Goal: Task Accomplishment & Management: Manage account settings

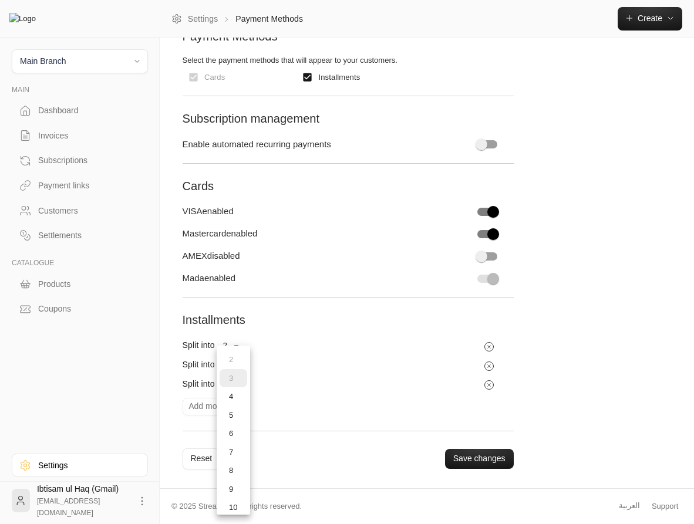
click at [236, 368] on body "Main Branch MAIN Dashboard Invoices Subscriptions Payment links Customers Settl…" at bounding box center [347, 171] width 694 height 524
click at [235, 396] on li "16" at bounding box center [234, 399] width 28 height 19
click at [238, 346] on body "Main Branch MAIN Dashboard Invoices Subscriptions Payment links Customers Settl…" at bounding box center [347, 171] width 694 height 524
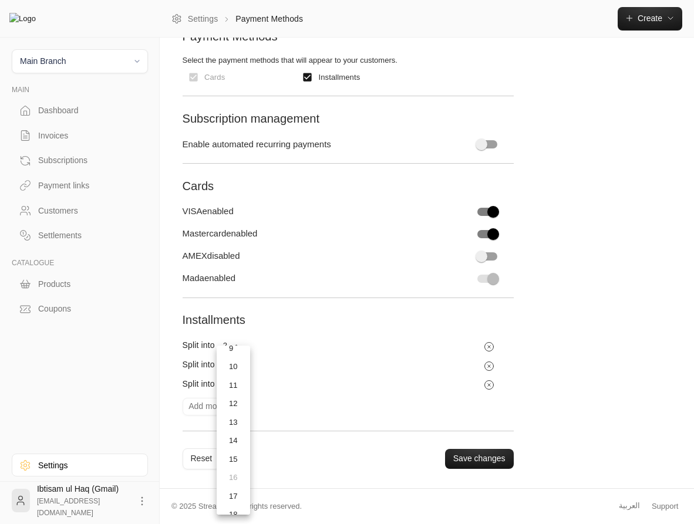
click at [238, 408] on li "12" at bounding box center [234, 404] width 28 height 19
click at [237, 387] on body "Main Branch MAIN Dashboard Invoices Subscriptions Payment links Customers Settl…" at bounding box center [347, 171] width 694 height 524
click at [232, 404] on li "20" at bounding box center [235, 409] width 30 height 19
click at [482, 463] on button "Save changes" at bounding box center [479, 459] width 69 height 20
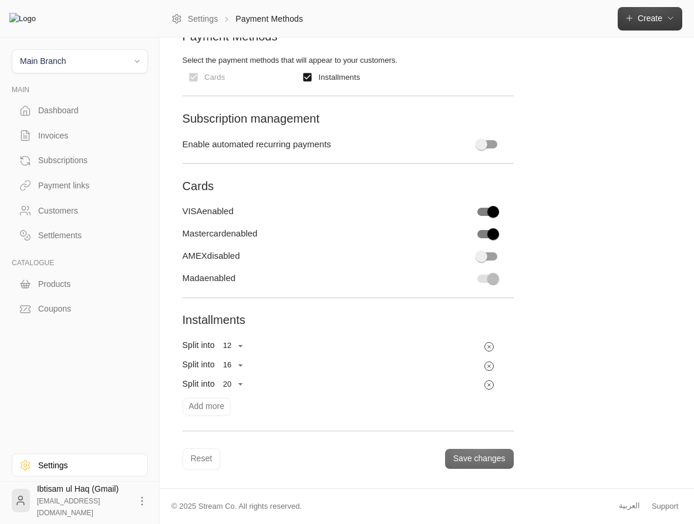
click at [650, 17] on span "Create" at bounding box center [650, 18] width 25 height 9
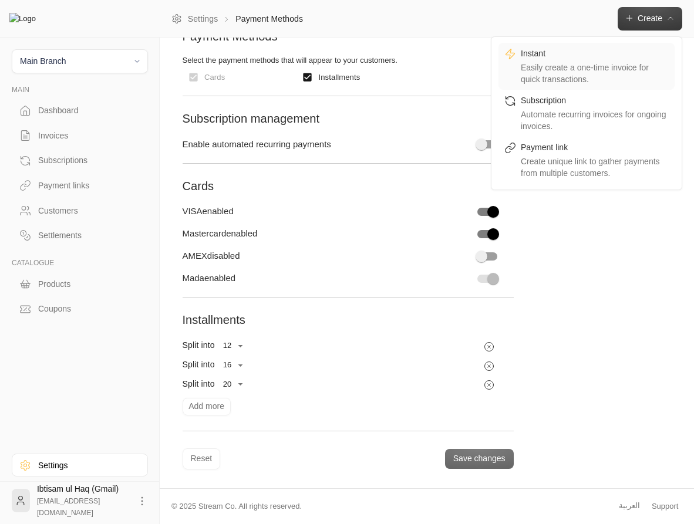
click at [617, 58] on div "Instant" at bounding box center [595, 55] width 148 height 14
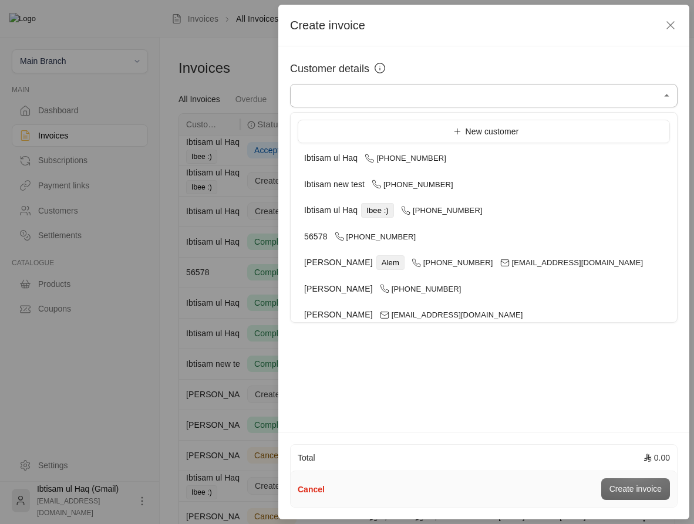
click at [481, 104] on input "Select customer" at bounding box center [483, 96] width 387 height 21
click at [483, 206] on div "[PERSON_NAME] ul Haq Ibee :) [PHONE_NUMBER]" at bounding box center [483, 210] width 359 height 12
type input "**********"
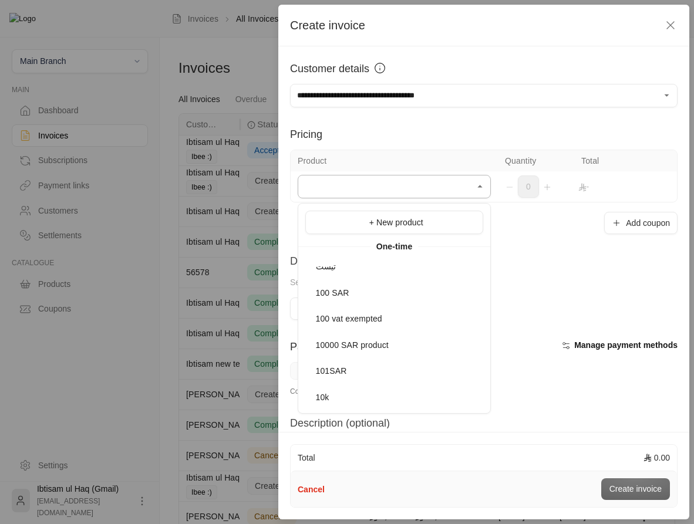
click at [450, 188] on input "Select customer" at bounding box center [394, 187] width 193 height 21
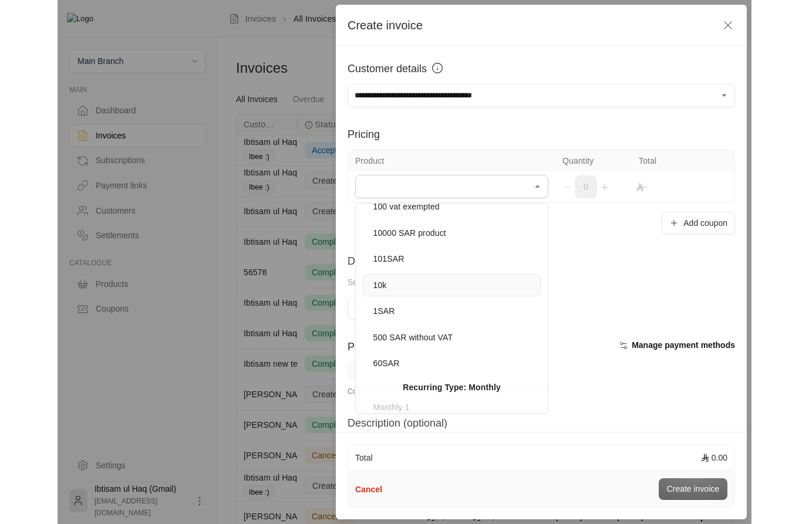
scroll to position [113, 0]
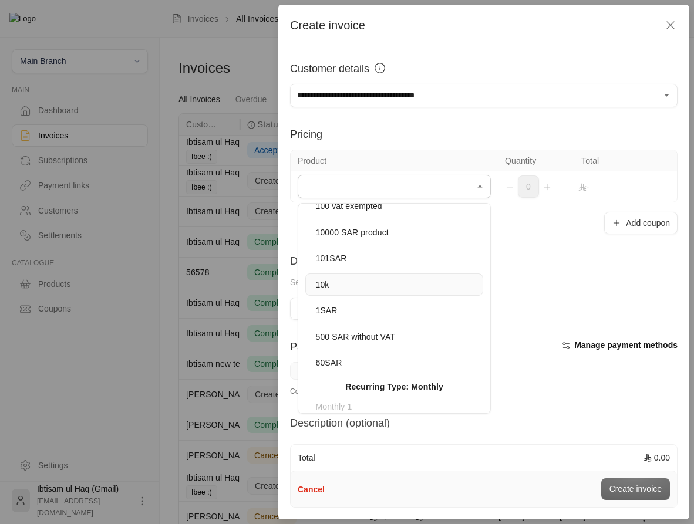
click at [397, 277] on li "10k" at bounding box center [394, 285] width 178 height 23
type input "***"
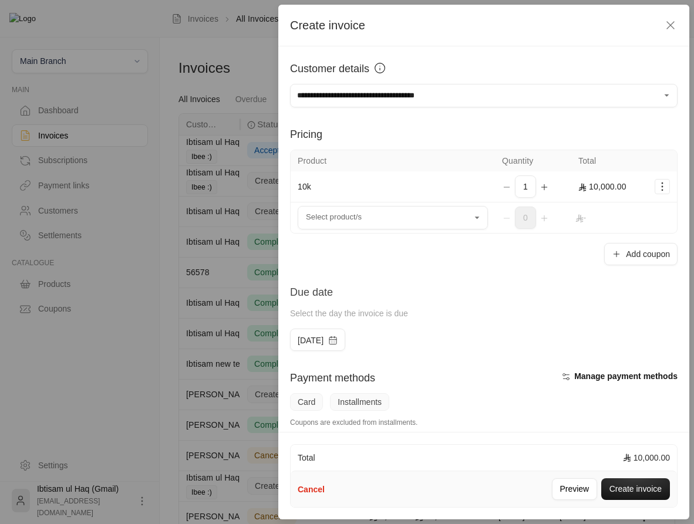
click at [544, 190] on icon "Selected Products" at bounding box center [544, 187] width 9 height 9
click at [544, 188] on icon "Selected Products" at bounding box center [544, 186] width 0 height 5
click at [633, 483] on button "Create invoice" at bounding box center [635, 489] width 69 height 22
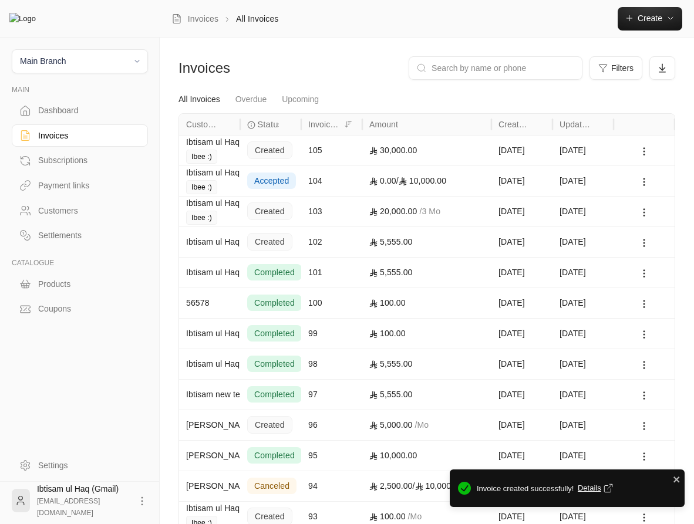
click at [427, 152] on div "30,000.00" at bounding box center [426, 151] width 115 height 30
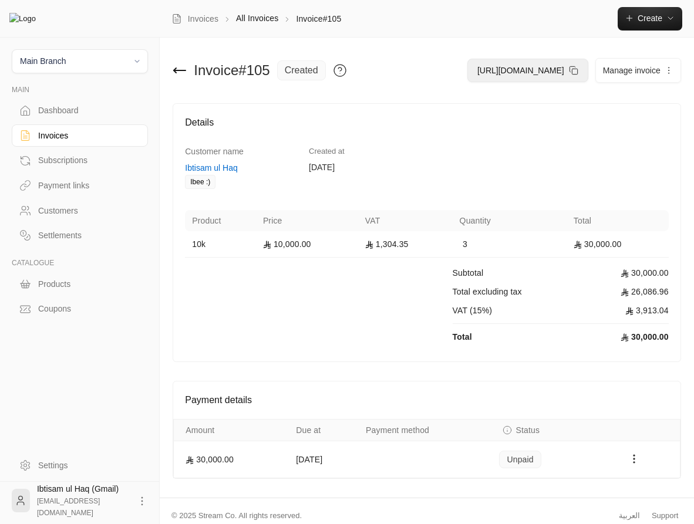
click at [511, 71] on span "[URL][DOMAIN_NAME]" at bounding box center [520, 70] width 87 height 9
click at [63, 191] on div "Payment links" at bounding box center [85, 186] width 95 height 12
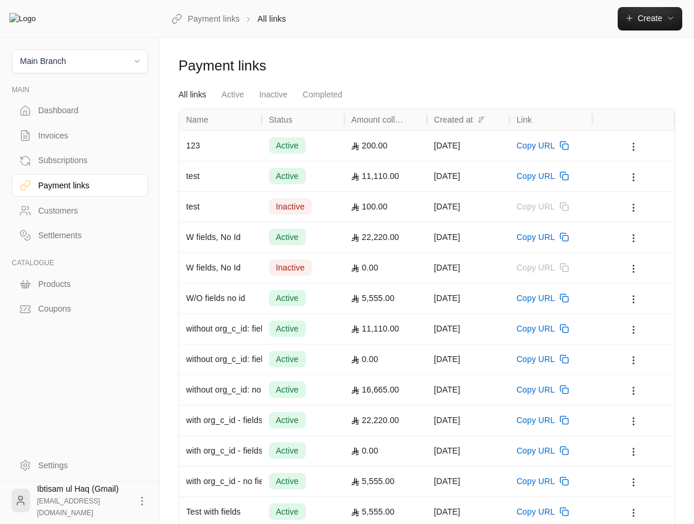
click at [382, 147] on div "200.00" at bounding box center [385, 146] width 69 height 30
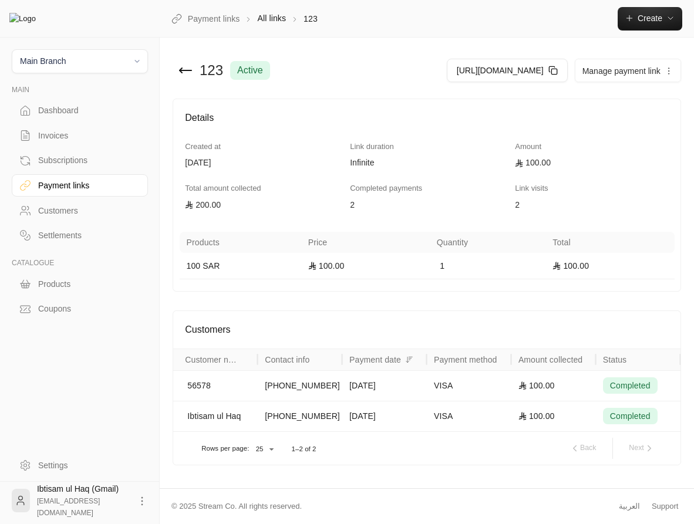
click at [401, 401] on div "[DATE]" at bounding box center [384, 386] width 70 height 30
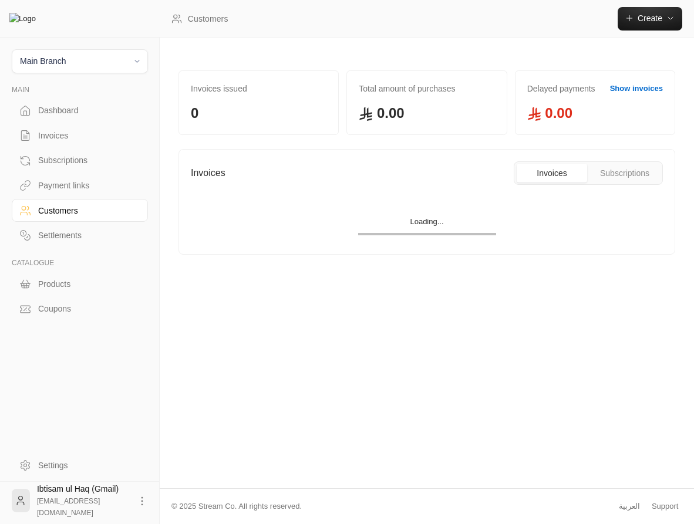
click at [60, 211] on div "Customers" at bounding box center [85, 211] width 95 height 12
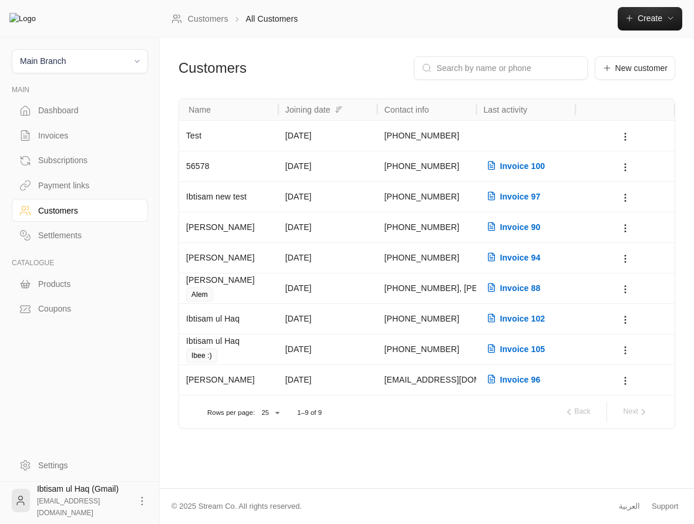
click at [64, 187] on div "Payment links" at bounding box center [85, 186] width 95 height 12
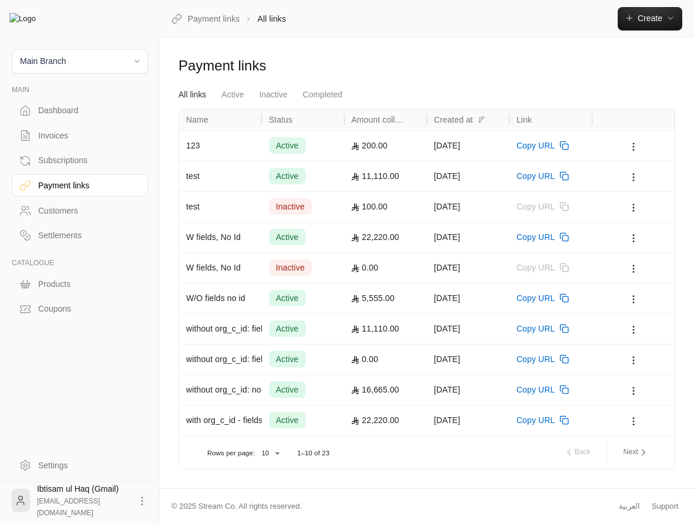
click at [402, 146] on div "200.00" at bounding box center [385, 146] width 69 height 30
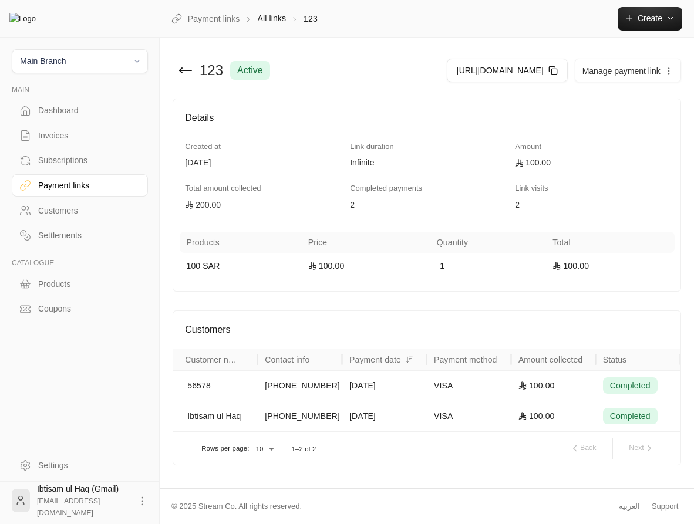
click at [444, 401] on div "VISA" at bounding box center [469, 386] width 70 height 30
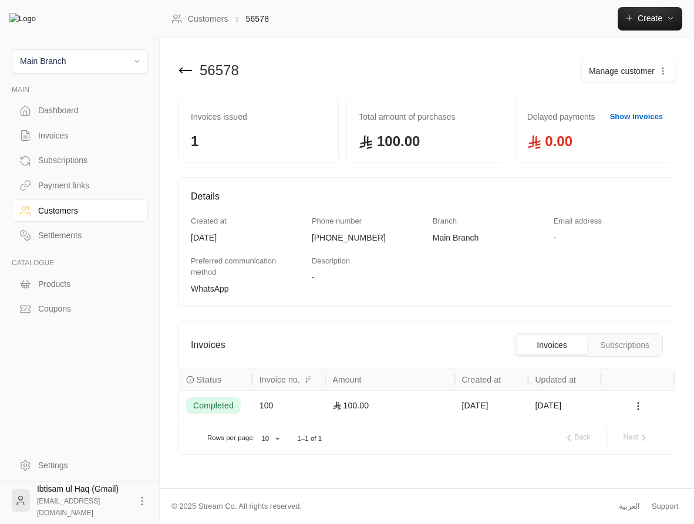
click at [66, 194] on link "Payment links" at bounding box center [80, 185] width 136 height 23
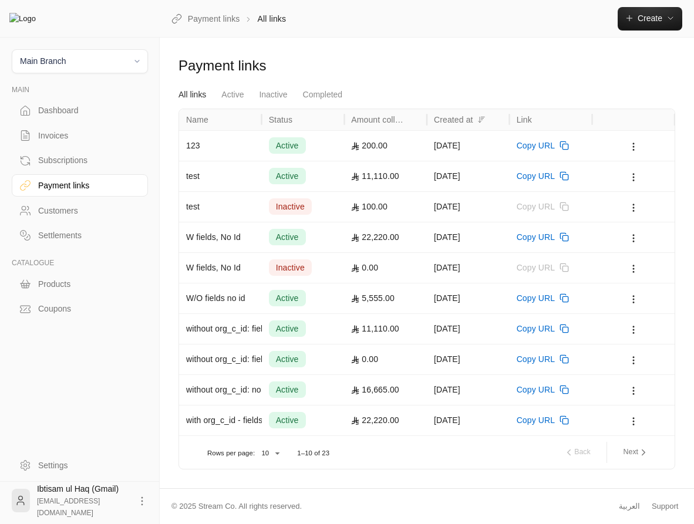
click at [351, 144] on div "200.00" at bounding box center [385, 145] width 83 height 31
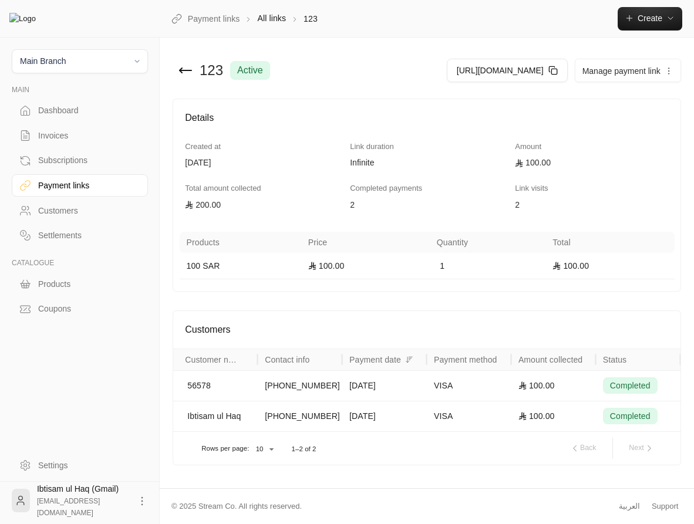
click at [469, 401] on div "VISA" at bounding box center [469, 386] width 70 height 30
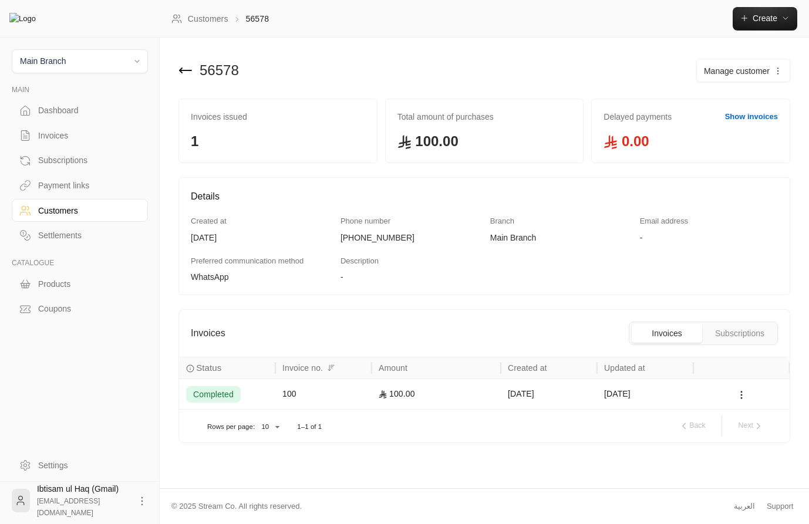
click at [445, 391] on div "100.00" at bounding box center [436, 394] width 115 height 30
